Goal: Task Accomplishment & Management: Manage account settings

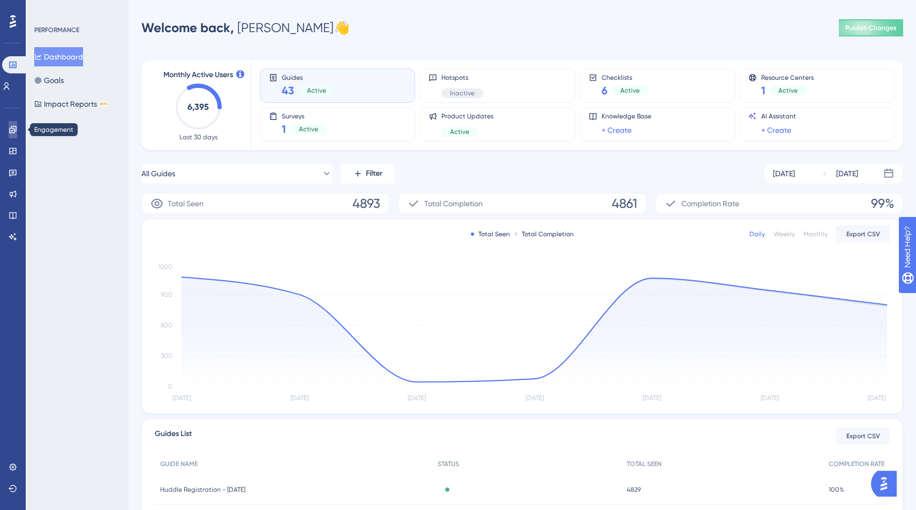
click at [9, 128] on icon at bounding box center [13, 129] width 9 height 9
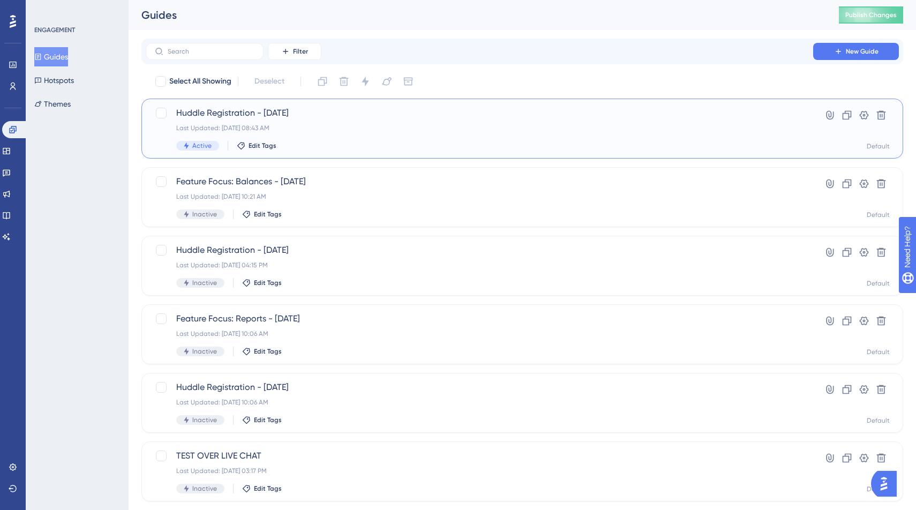
click at [274, 109] on span "Huddle Registration - [DATE]" at bounding box center [479, 113] width 606 height 13
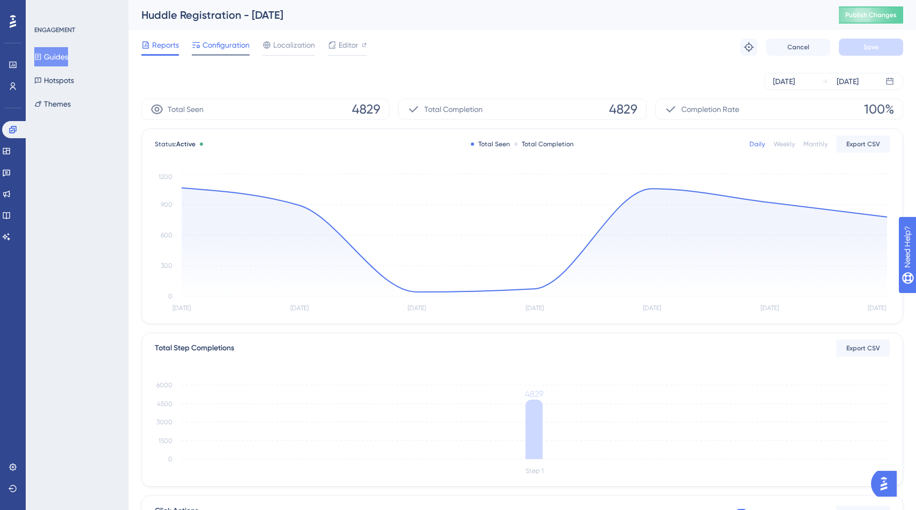
click at [198, 49] on div at bounding box center [196, 45] width 9 height 13
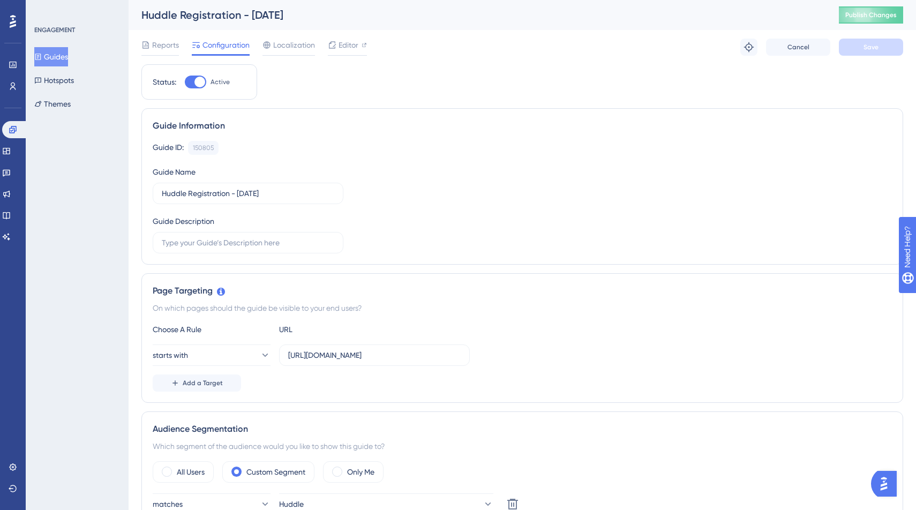
click at [202, 85] on div at bounding box center [199, 82] width 11 height 11
click at [185, 82] on input "Active" at bounding box center [184, 82] width 1 height 1
checkbox input "false"
click at [875, 50] on span "Save" at bounding box center [870, 47] width 15 height 9
click at [695, 16] on div "Huddle Registration - [DATE]" at bounding box center [476, 14] width 671 height 15
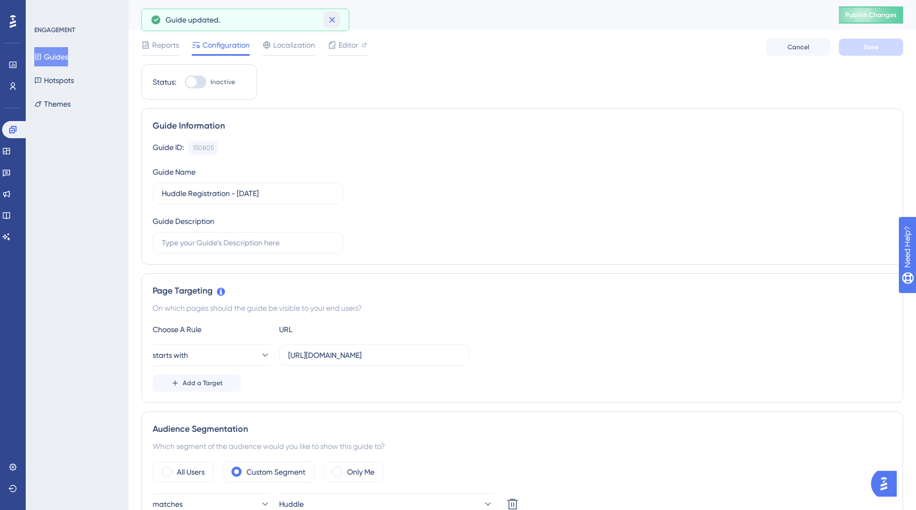
click at [330, 18] on icon at bounding box center [332, 20] width 6 height 6
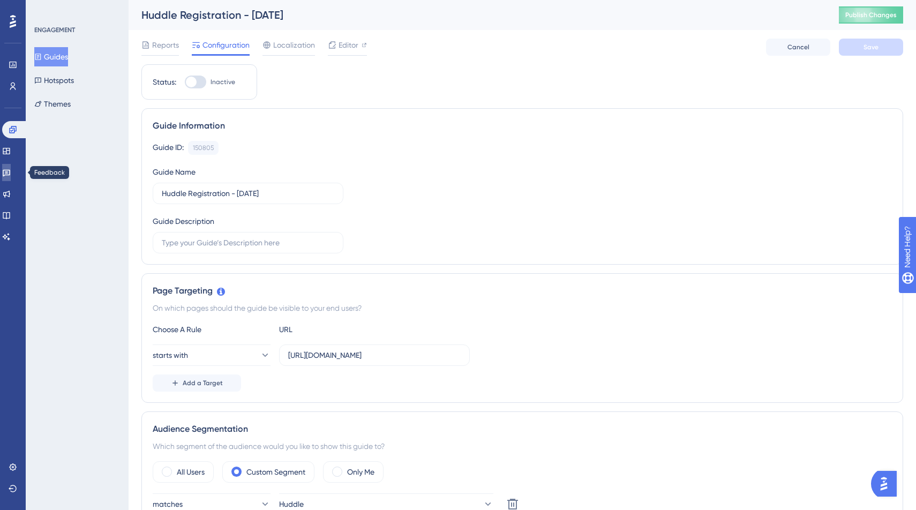
click at [8, 173] on link at bounding box center [6, 172] width 9 height 17
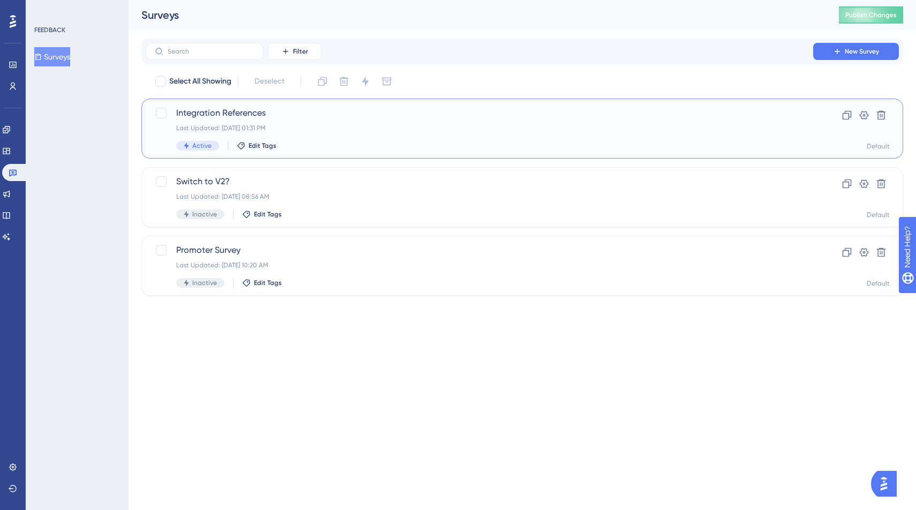
click at [494, 119] on span "Integration References" at bounding box center [479, 113] width 606 height 13
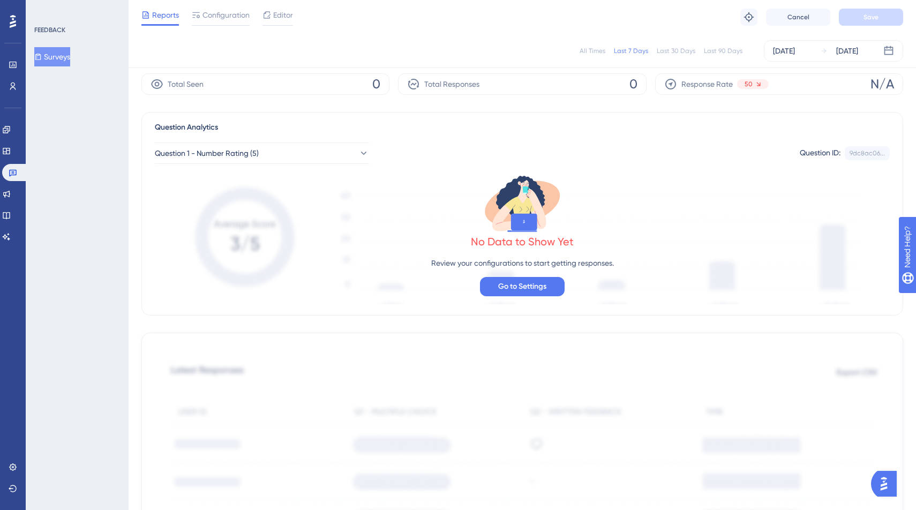
scroll to position [39, 0]
drag, startPoint x: 464, startPoint y: 133, endPoint x: 431, endPoint y: 130, distance: 33.3
click at [431, 130] on div "Question Analytics" at bounding box center [522, 127] width 735 height 13
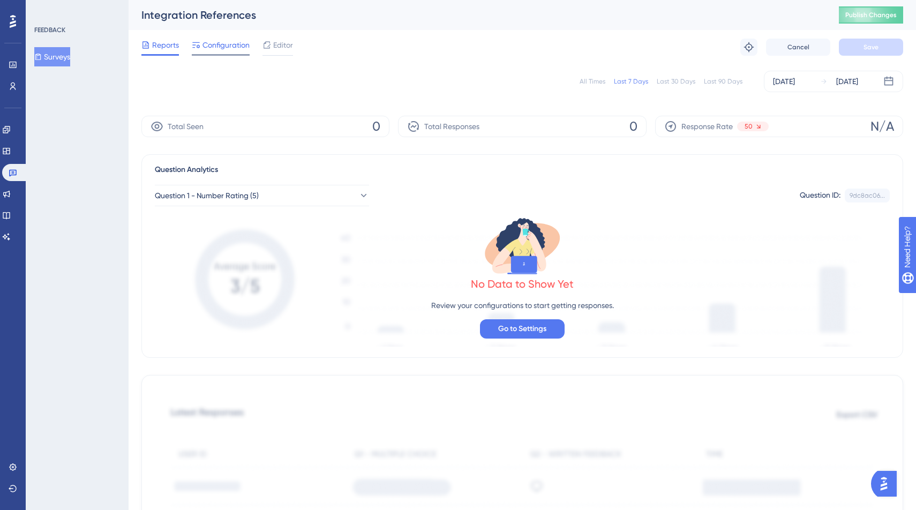
click at [212, 48] on span "Configuration" at bounding box center [225, 45] width 47 height 13
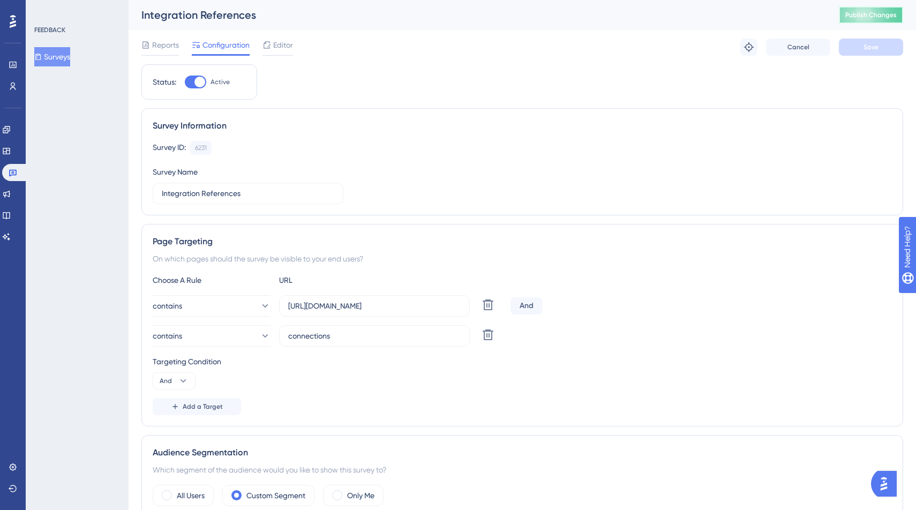
click at [859, 6] on button "Publish Changes" at bounding box center [871, 14] width 64 height 17
